Goal: Information Seeking & Learning: Learn about a topic

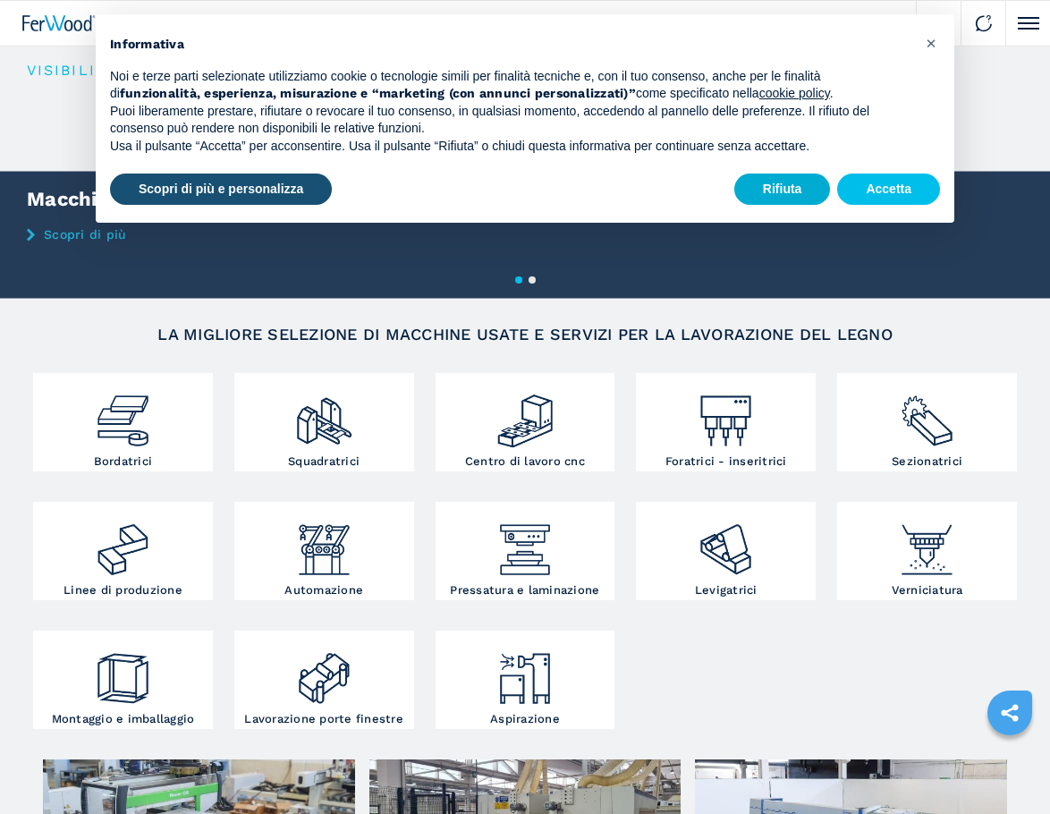
click at [790, 184] on button "Rifiuta" at bounding box center [783, 190] width 97 height 32
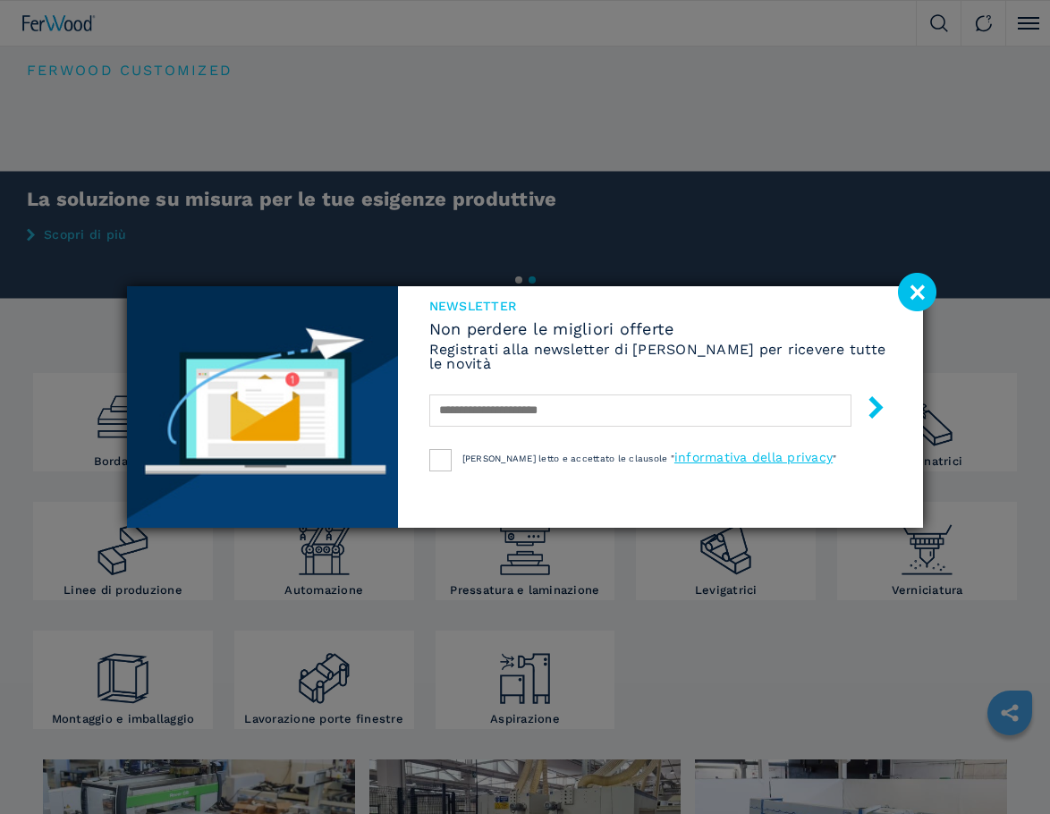
click at [920, 297] on image at bounding box center [917, 292] width 38 height 38
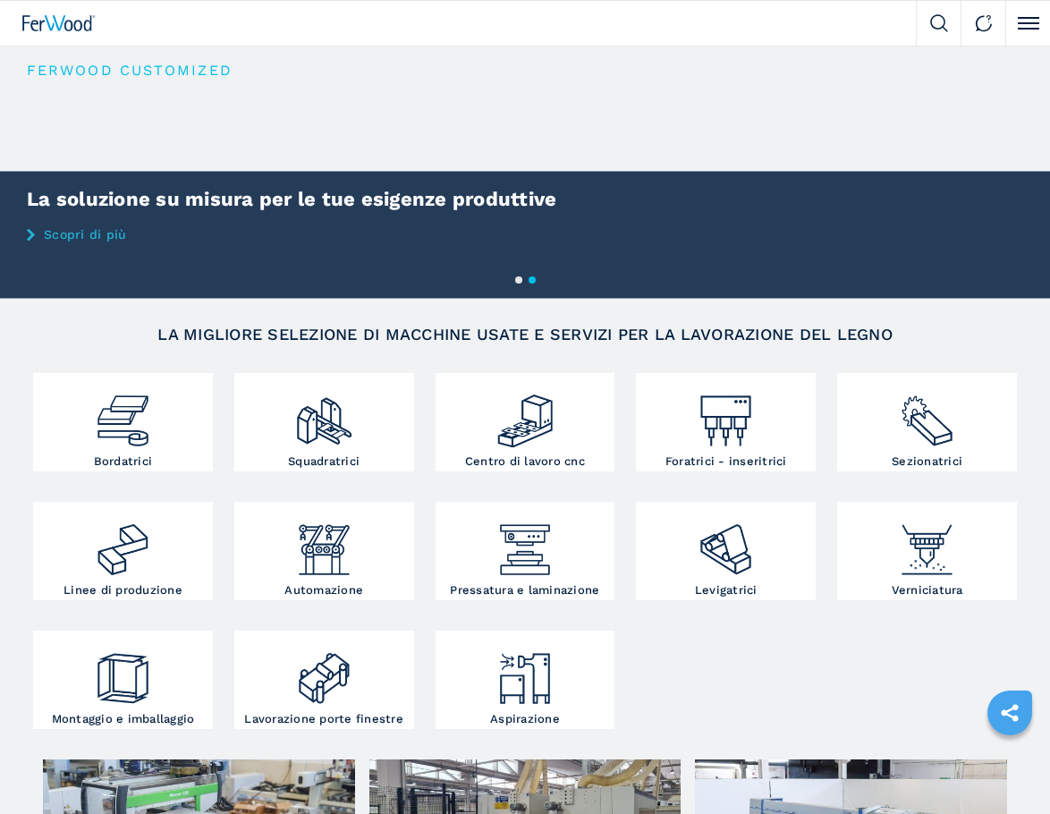
click at [1021, 38] on button "Click to toggle menu" at bounding box center [1028, 23] width 45 height 45
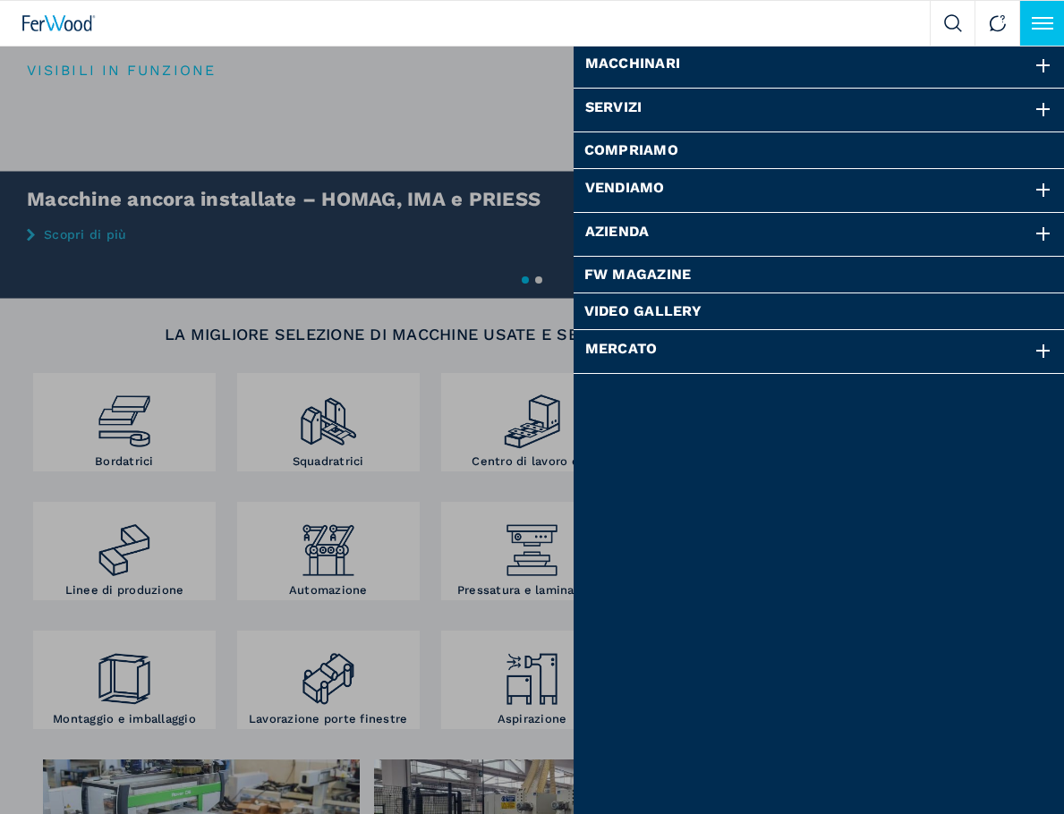
click at [634, 235] on div "Azienda" at bounding box center [820, 234] width 492 height 43
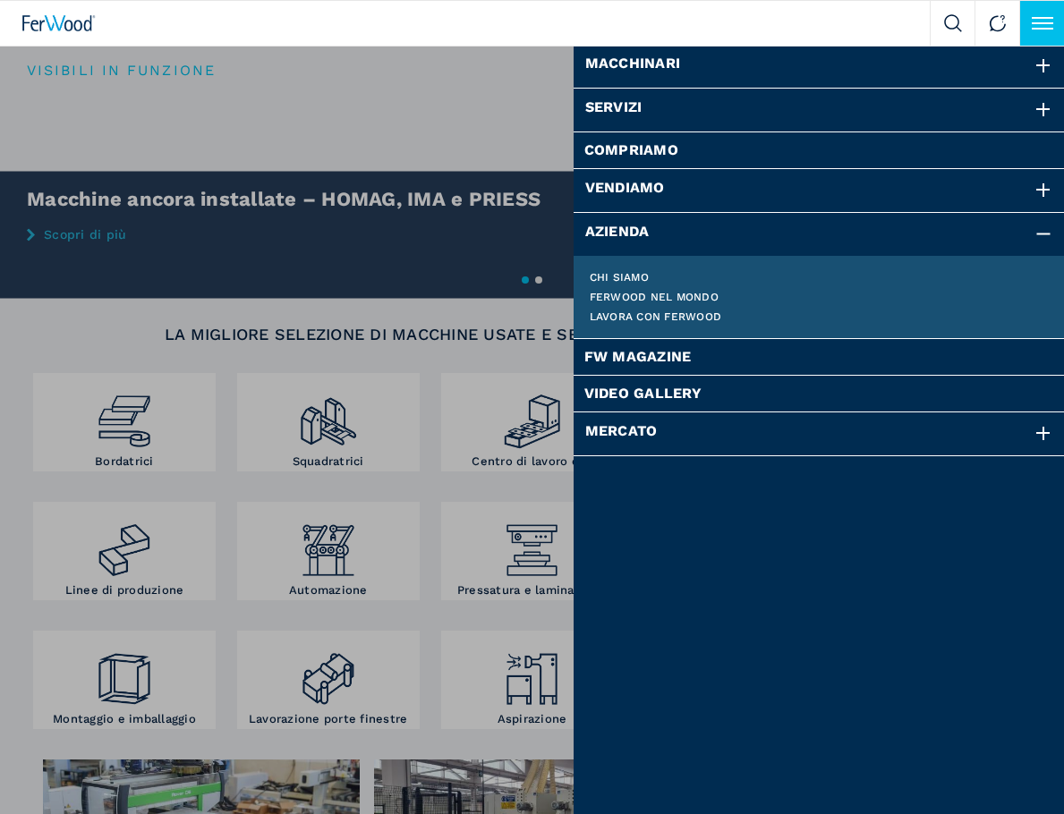
click at [637, 272] on link "Chi siamo" at bounding box center [820, 277] width 460 height 11
click at [620, 276] on link "Chi siamo" at bounding box center [820, 277] width 460 height 11
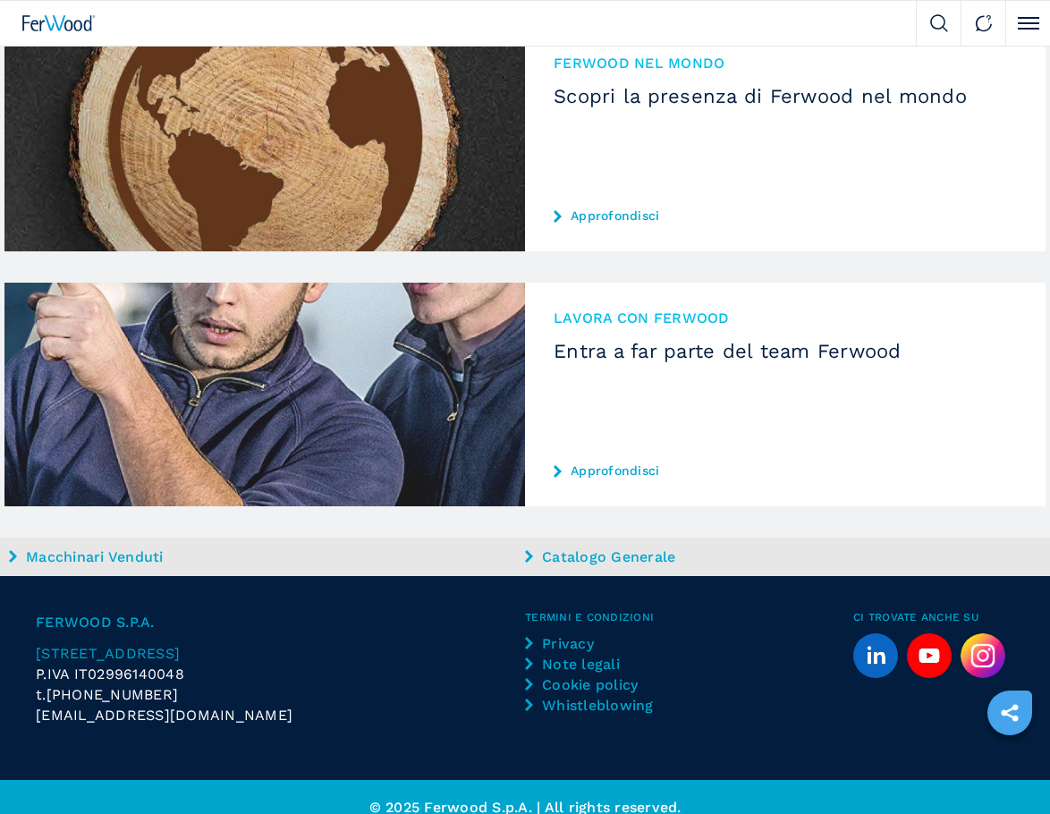
scroll to position [2450, 0]
